Goal: Contribute content

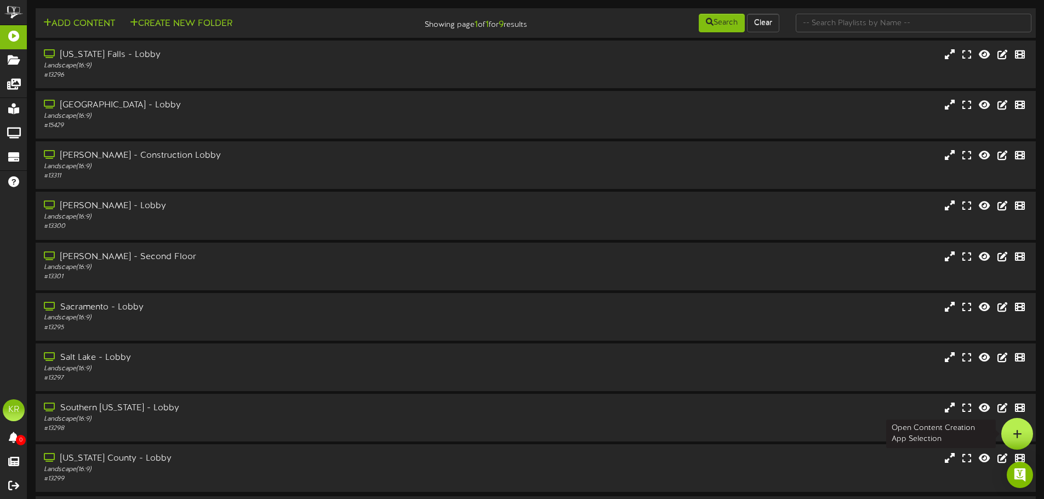
click at [1011, 430] on div at bounding box center [1018, 434] width 32 height 32
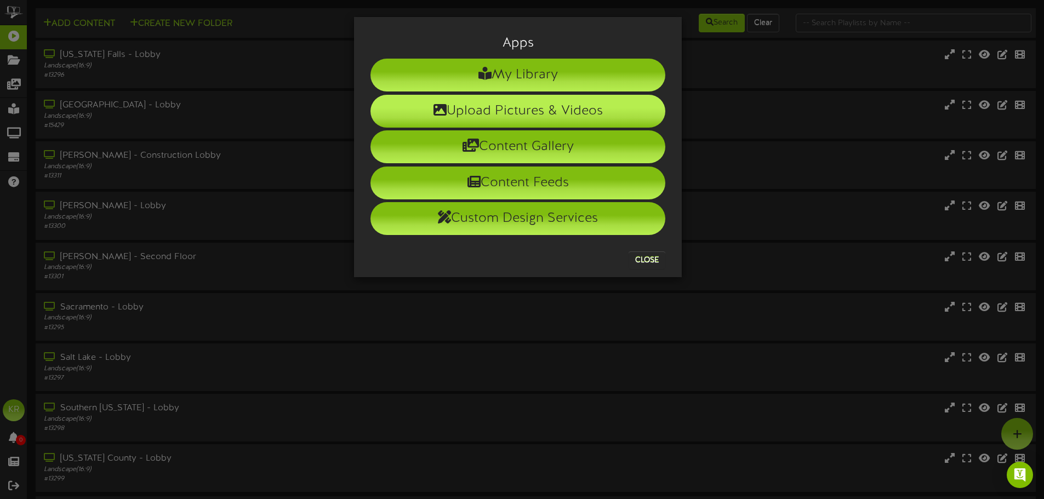
click at [455, 110] on li "Upload Pictures & Videos" at bounding box center [518, 111] width 295 height 33
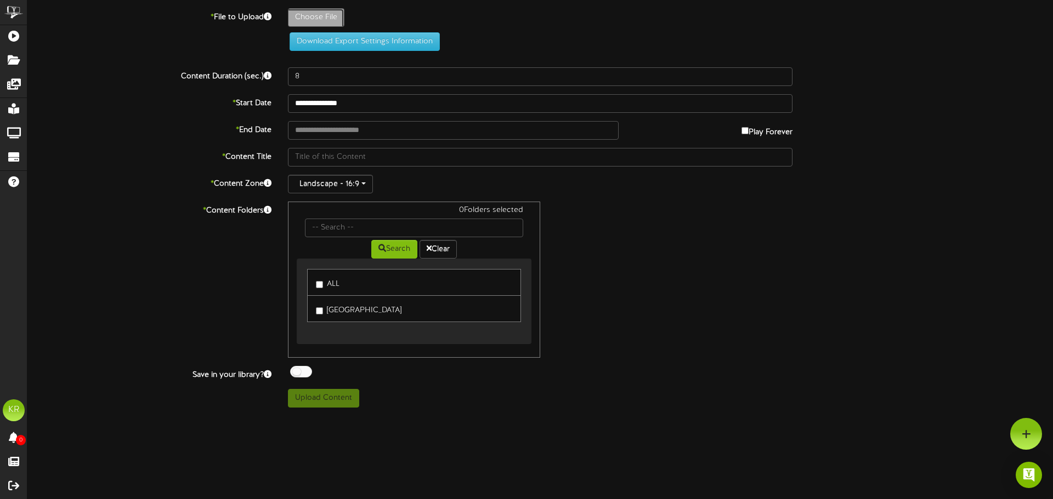
type input "**********"
type input "INSTALLS8-28"
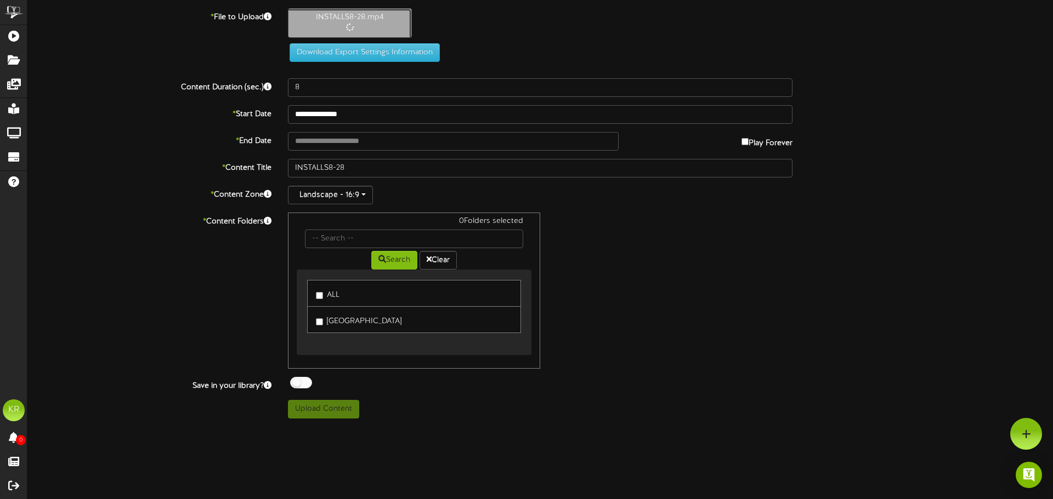
type input "10"
click at [314, 145] on input "text" at bounding box center [453, 141] width 331 height 19
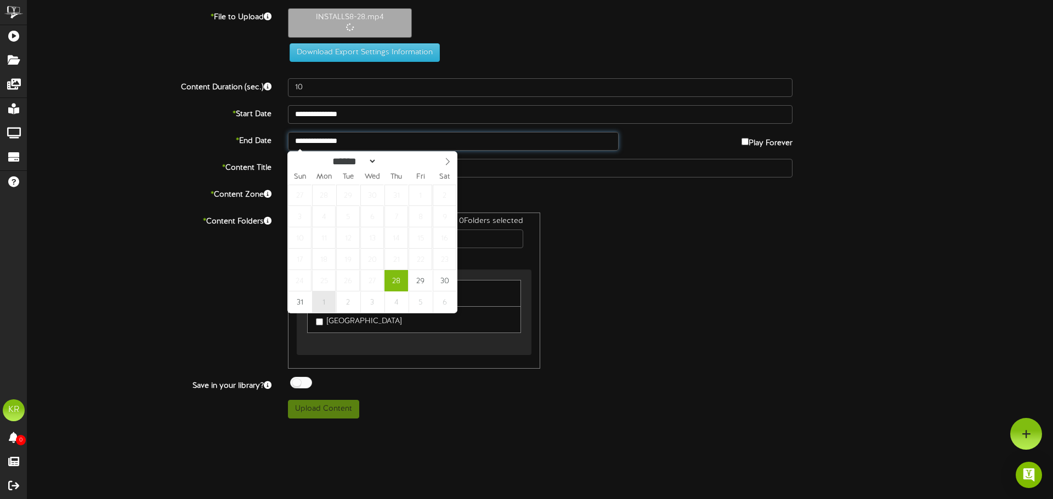
type input "**********"
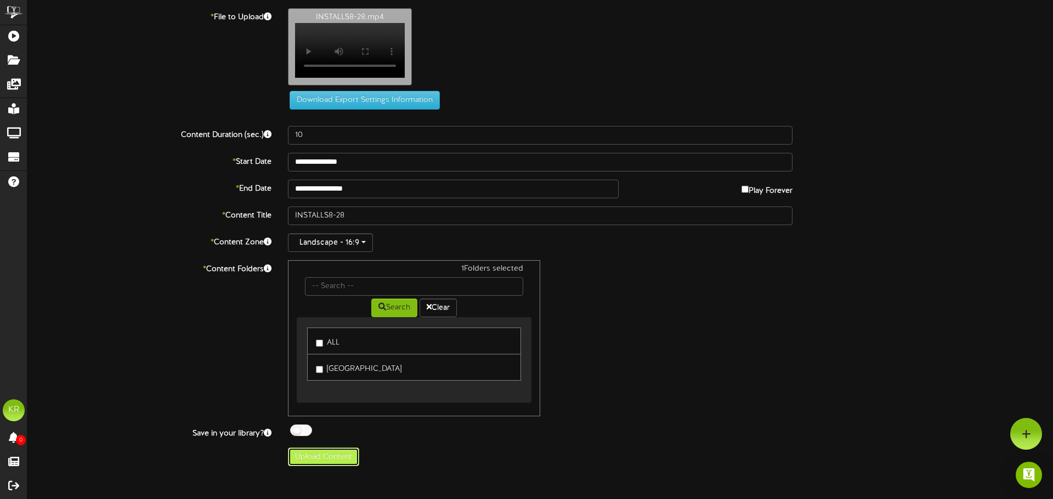
click at [326, 464] on button "Upload Content" at bounding box center [323, 457] width 71 height 19
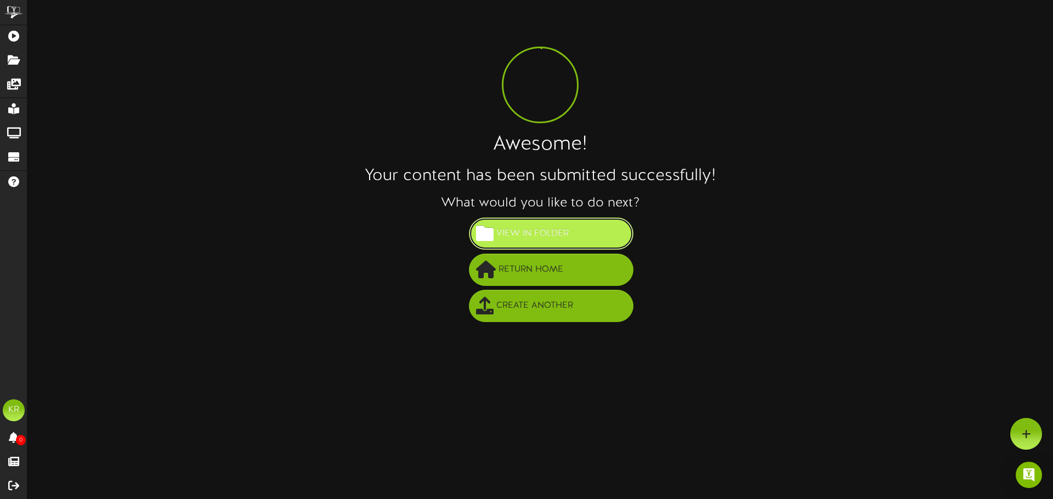
click at [565, 235] on span "View in Folder" at bounding box center [532, 234] width 78 height 18
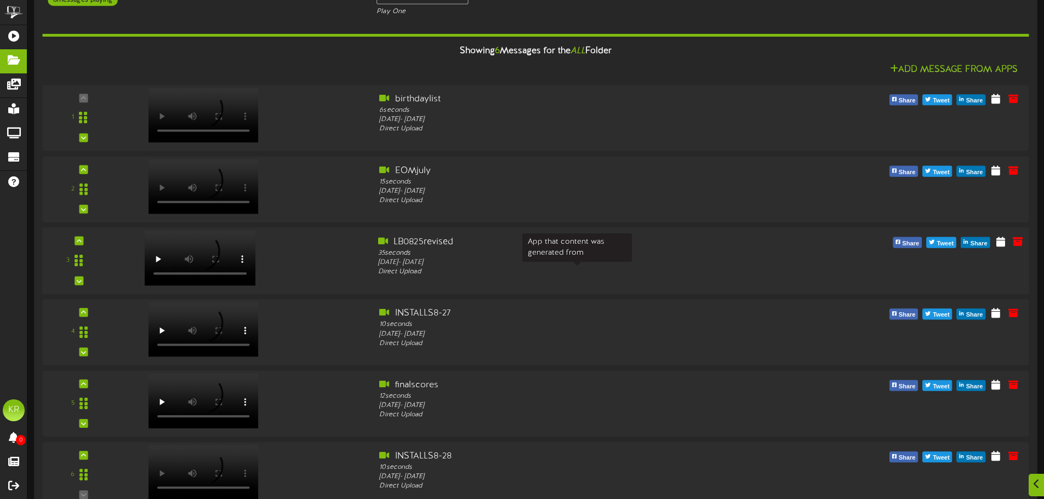
scroll to position [109, 0]
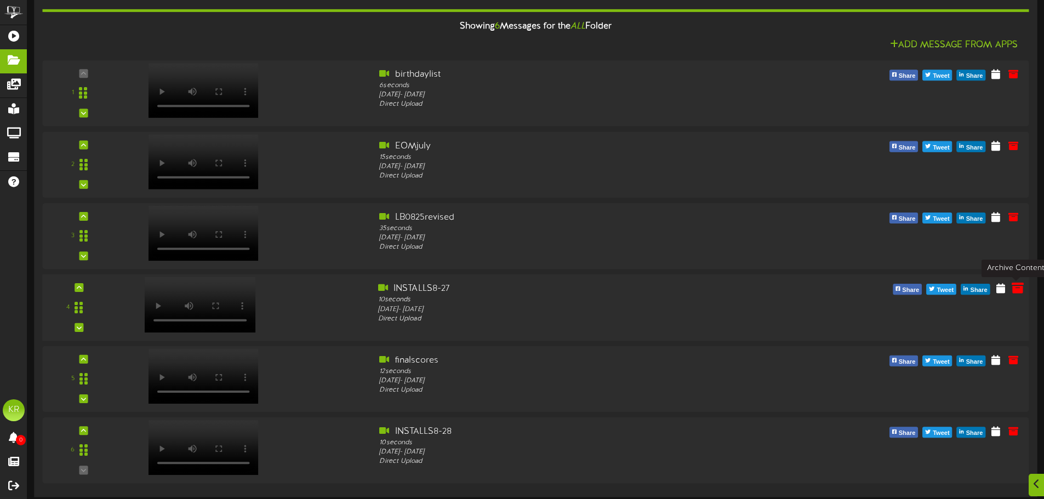
click at [1023, 287] on icon at bounding box center [1018, 288] width 12 height 12
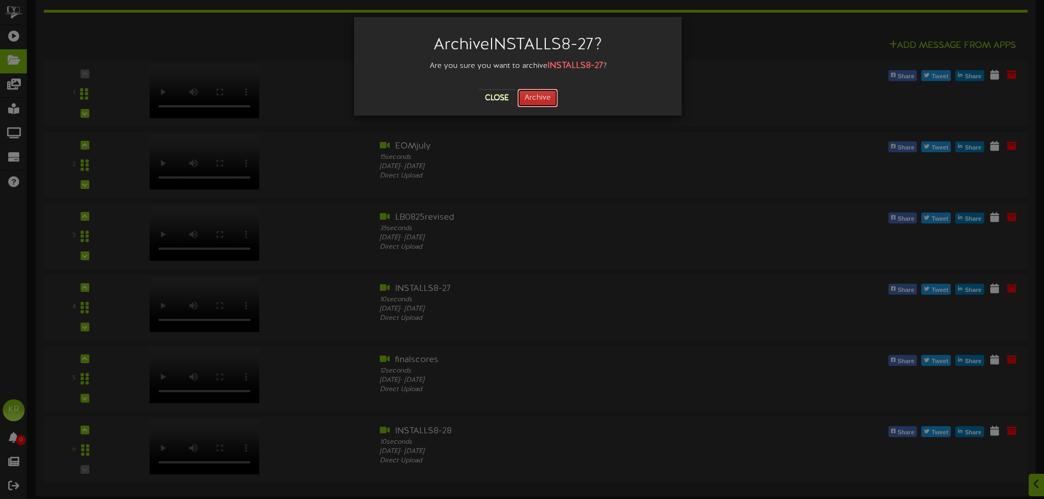
click at [536, 101] on button "Archive" at bounding box center [538, 98] width 41 height 19
